Goal: Check status: Check status

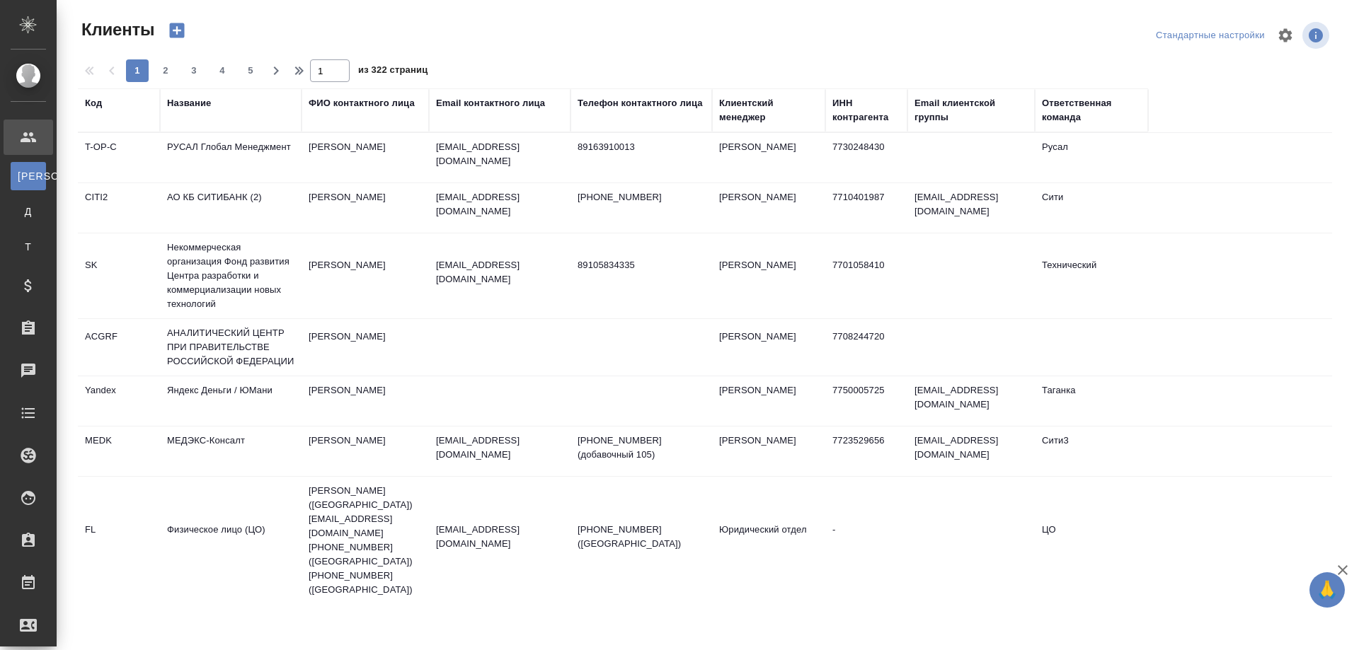
select select "RU"
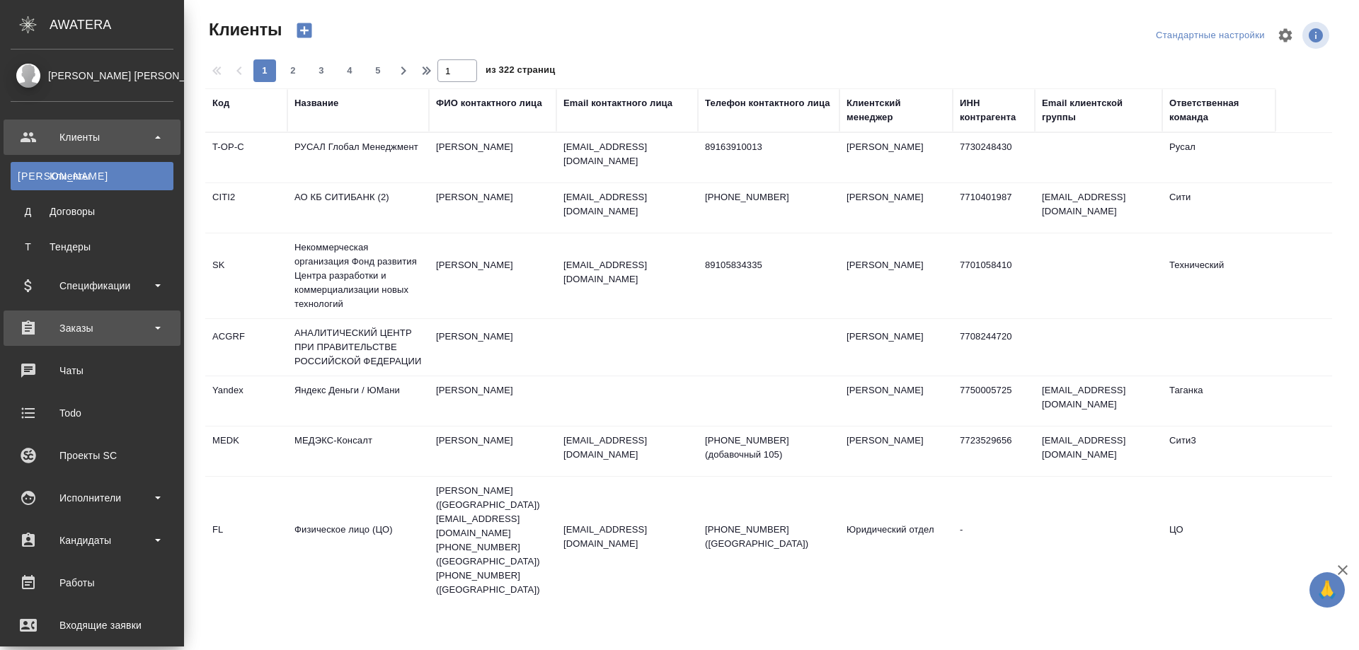
click at [77, 327] on div "Заказы" at bounding box center [92, 328] width 163 height 21
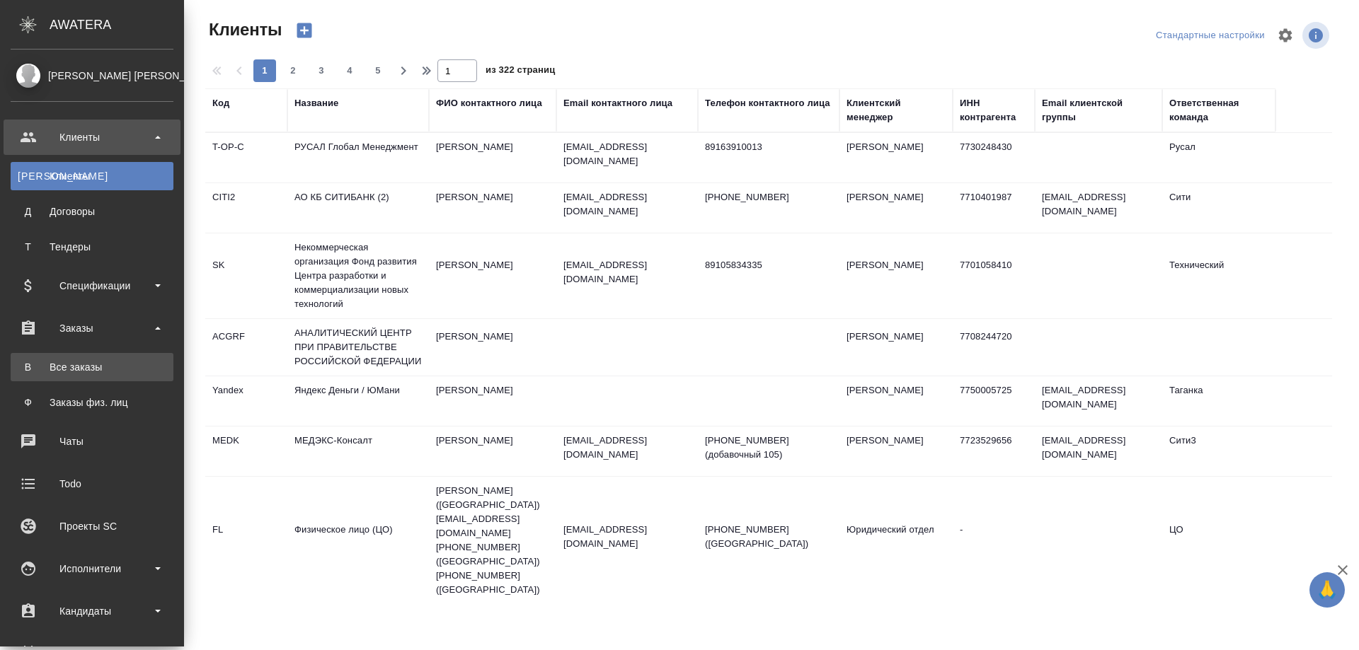
click at [69, 365] on div "Все заказы" at bounding box center [92, 367] width 149 height 14
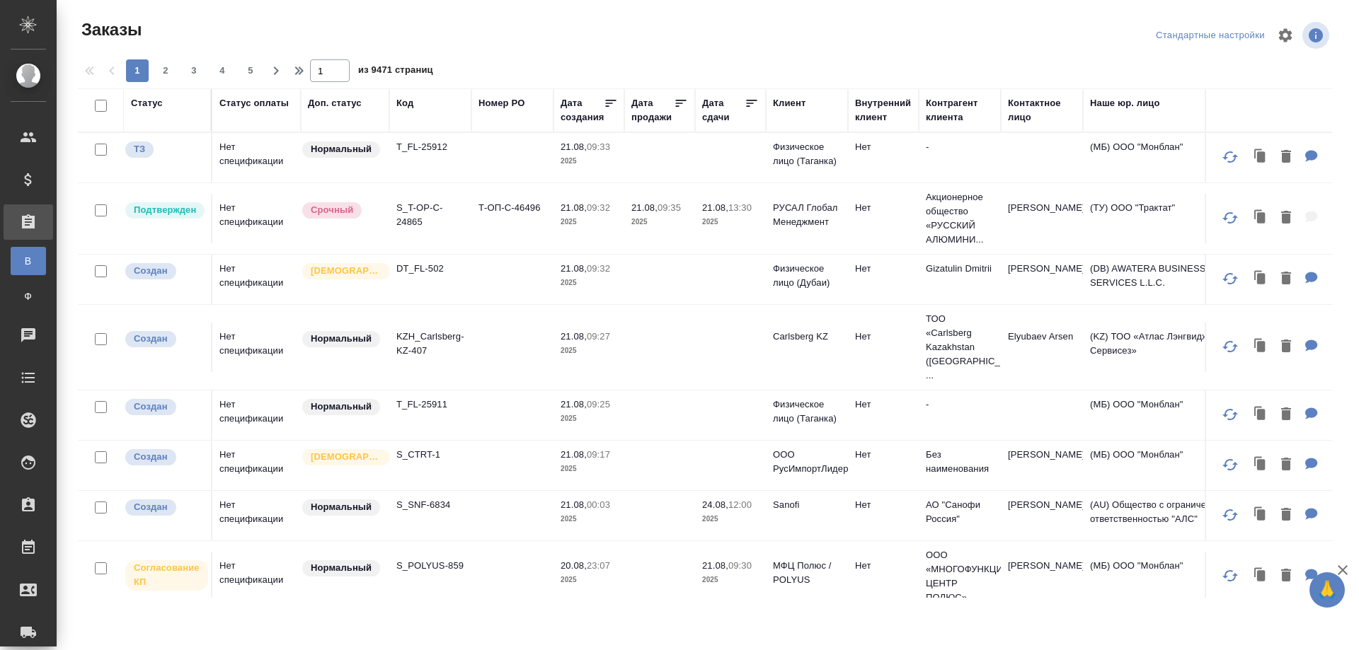
click at [403, 104] on div "Код" at bounding box center [404, 103] width 17 height 14
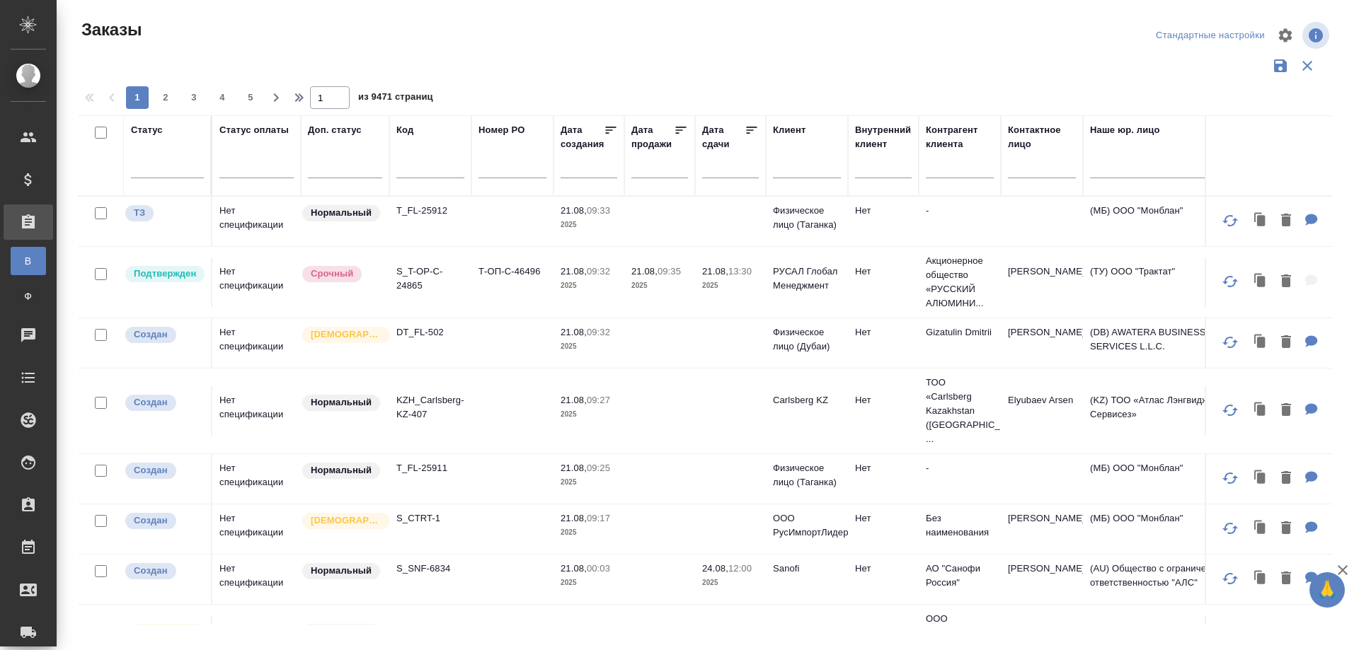
click at [417, 169] on input "text" at bounding box center [430, 170] width 68 height 18
click at [415, 171] on input "text" at bounding box center [430, 170] width 68 height 18
paste input "S_SMNS-ZDR-3"
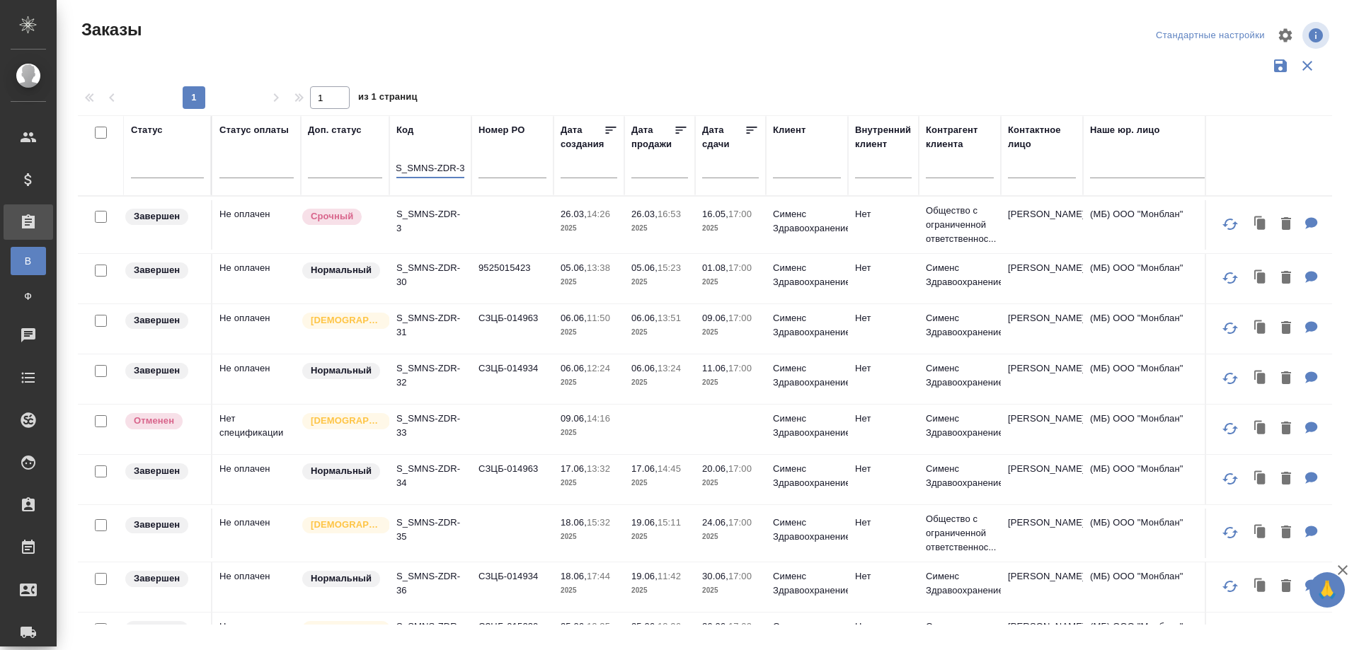
type input "S_SMNS-ZDR-3"
click at [430, 240] on td "S_SMNS-ZDR-3" at bounding box center [430, 225] width 82 height 50
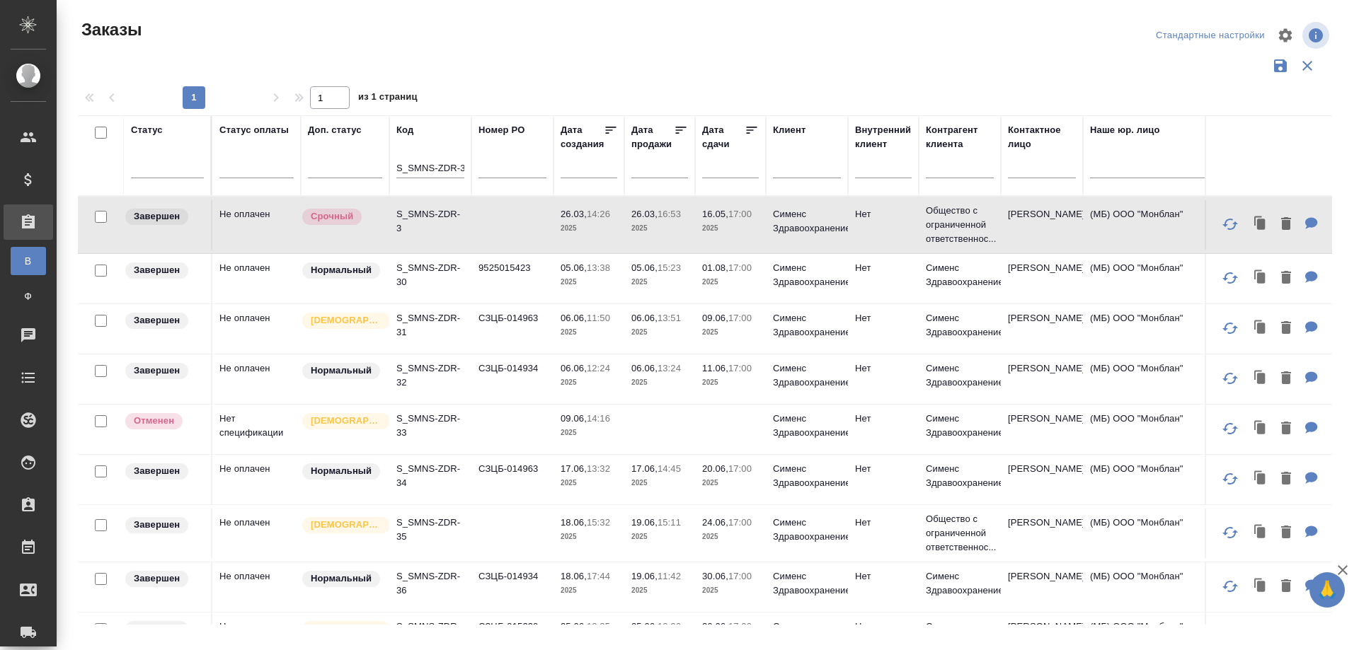
click at [430, 240] on td "S_SMNS-ZDR-3" at bounding box center [430, 225] width 82 height 50
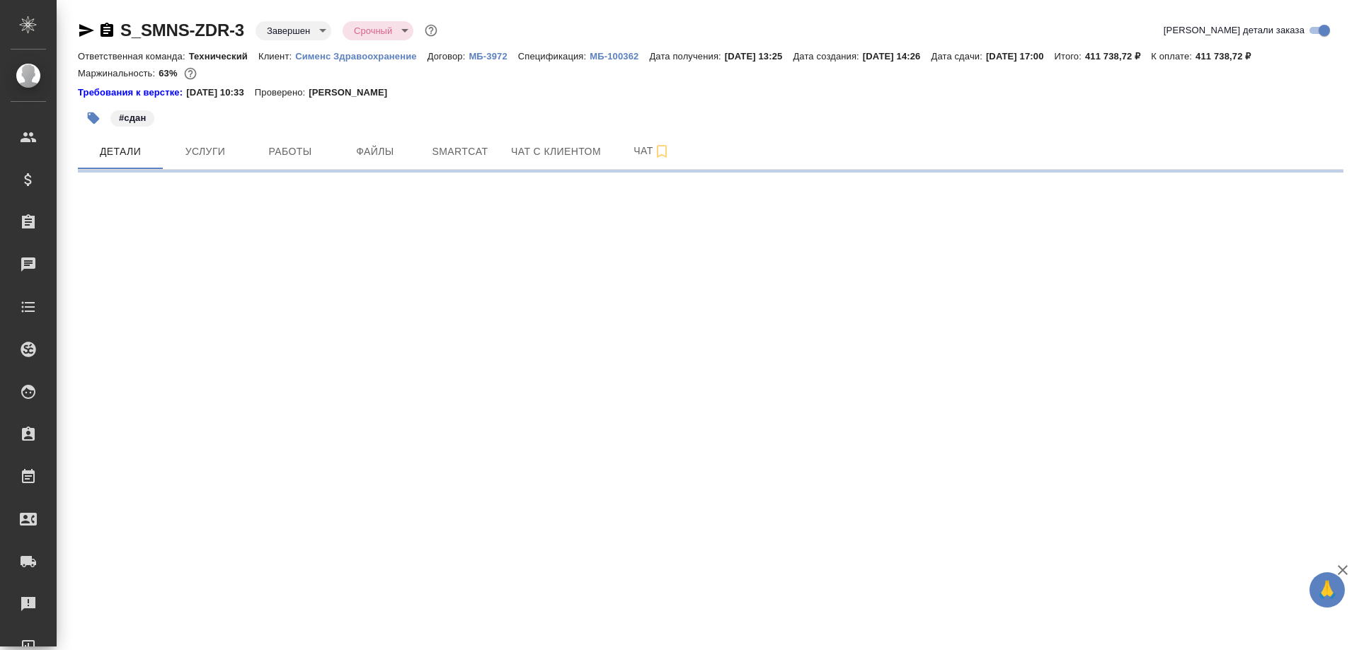
select select "RU"
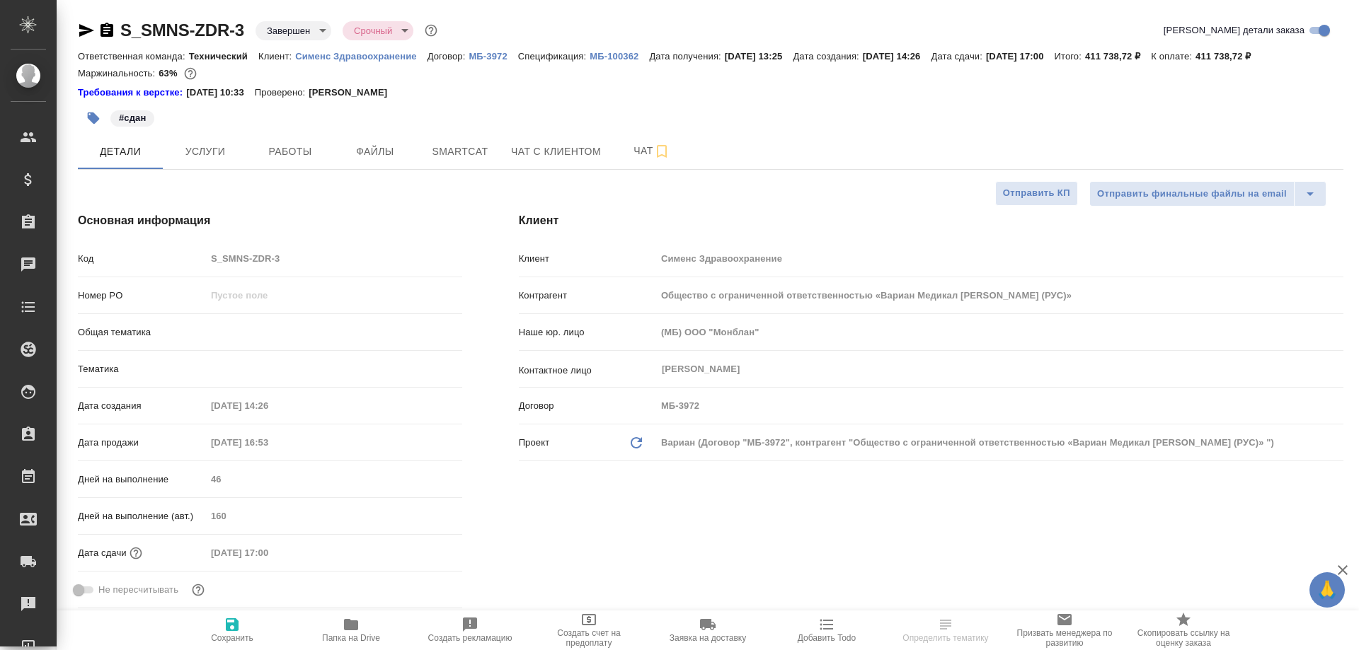
type textarea "x"
click at [147, 628] on div "Сохранить Папка на Drive Создать рекламацию Создать счет на предоплату Заявка н…" at bounding box center [708, 631] width 1302 height 40
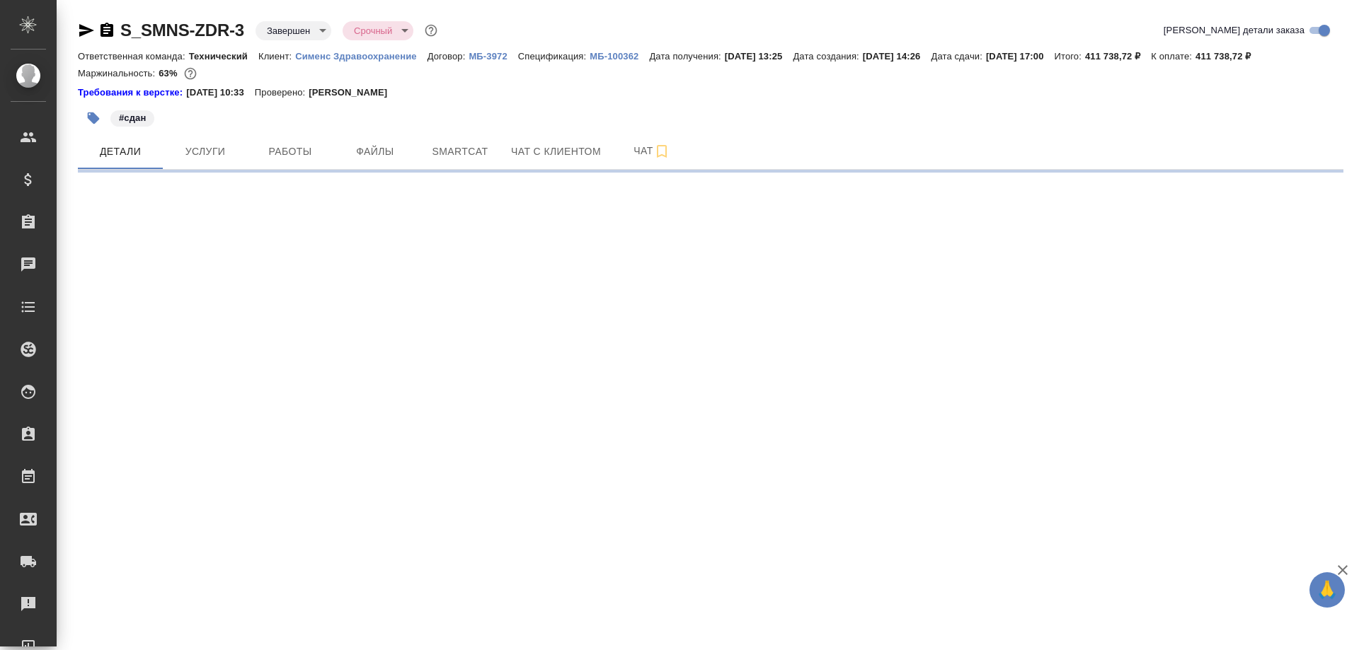
select select "RU"
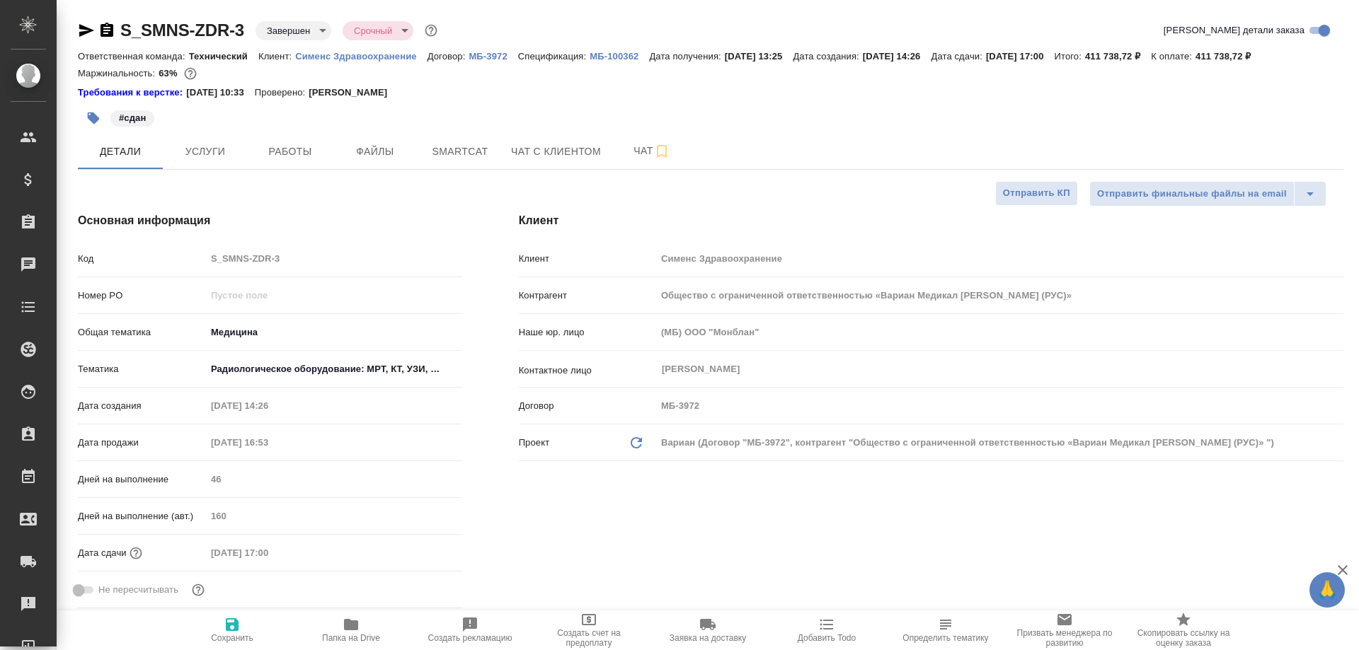
type textarea "x"
click at [133, 636] on div "Сохранить Папка на Drive Создать рекламацию Создать счет на предоплату Заявка н…" at bounding box center [708, 631] width 1302 height 40
click at [626, 53] on p "МБ-100362" at bounding box center [619, 56] width 59 height 11
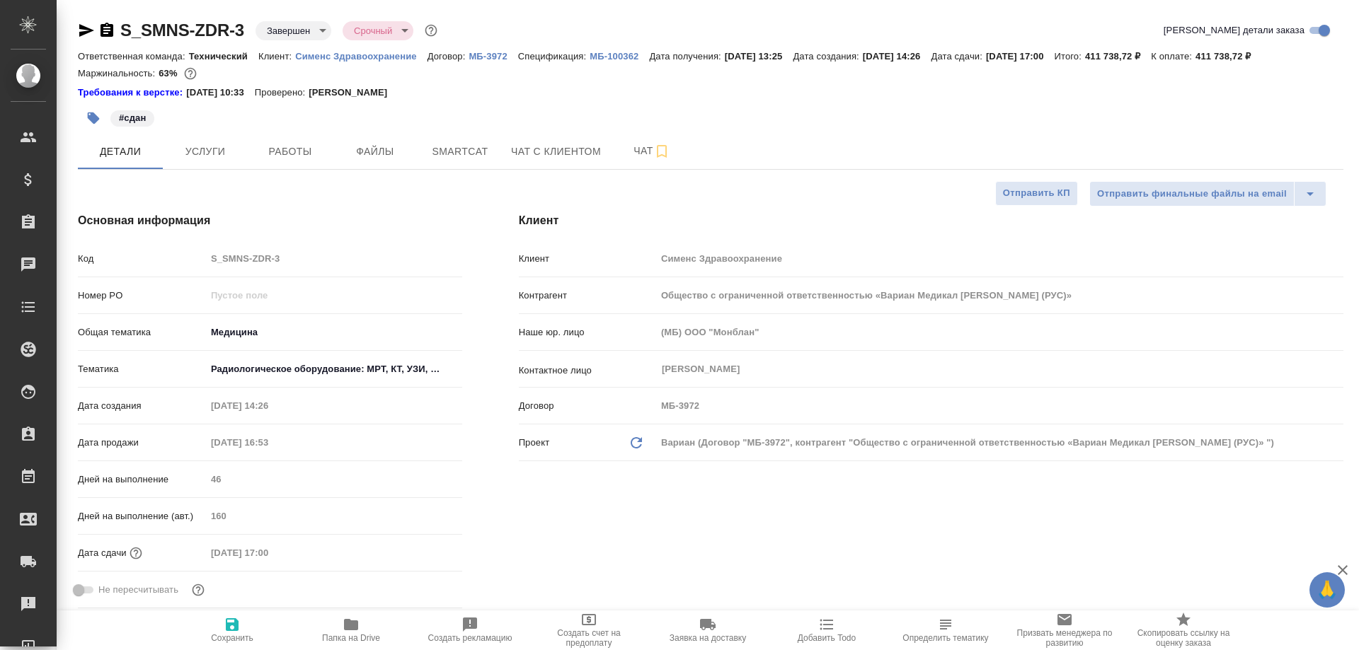
type textarea "x"
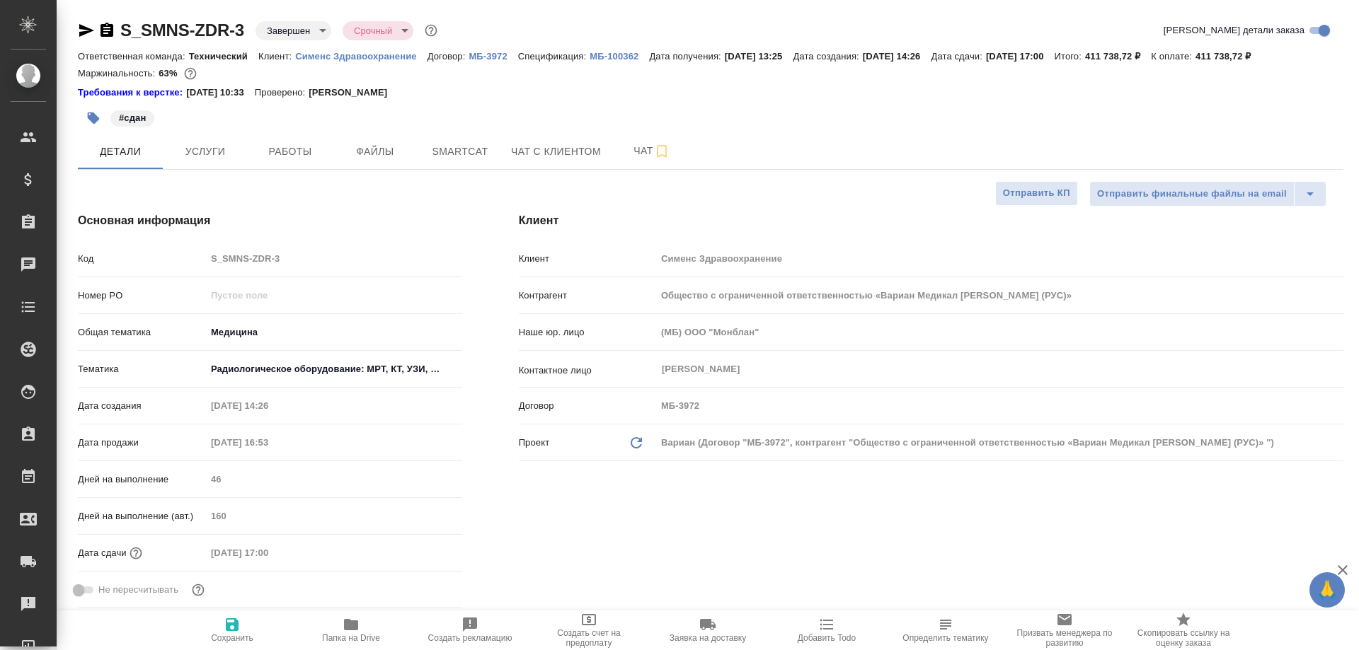
type textarea "x"
click at [635, 153] on span "Чат" at bounding box center [652, 151] width 68 height 18
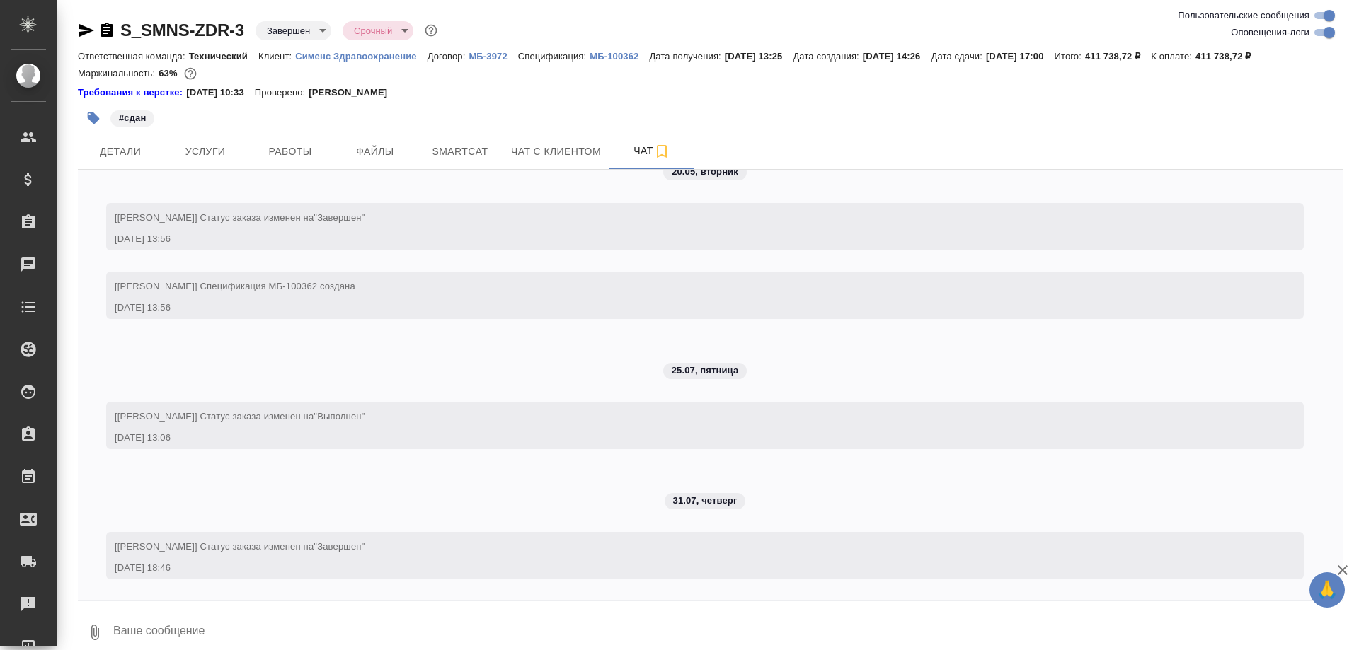
scroll to position [43227, 0]
click at [609, 59] on p "МБ-100362" at bounding box center [619, 56] width 59 height 11
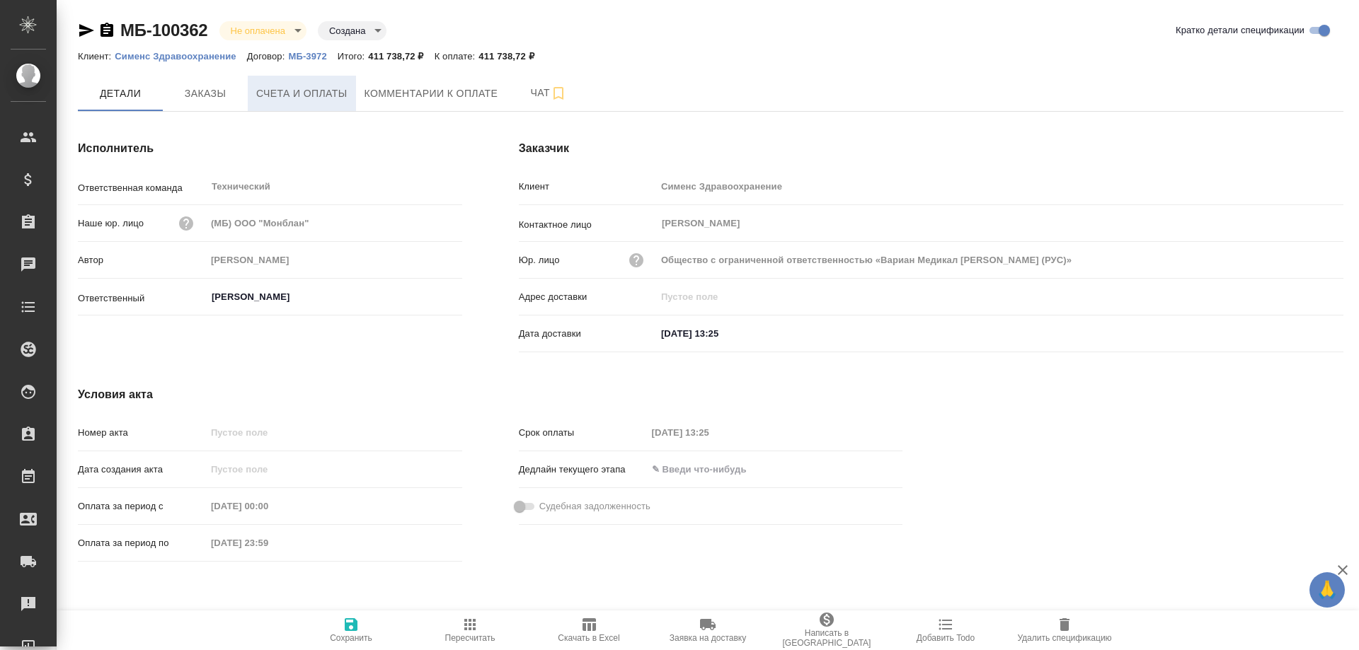
click at [328, 101] on span "Счета и оплаты" at bounding box center [301, 94] width 91 height 18
drag, startPoint x: 210, startPoint y: 27, endPoint x: 125, endPoint y: 31, distance: 85.7
click at [125, 31] on div "МБ-100362 Не оплачена notPayed Создана created" at bounding box center [232, 30] width 309 height 23
copy link "МБ-100362"
click at [280, 89] on span "Счета и оплаты" at bounding box center [301, 94] width 91 height 18
